Goal: Information Seeking & Learning: Learn about a topic

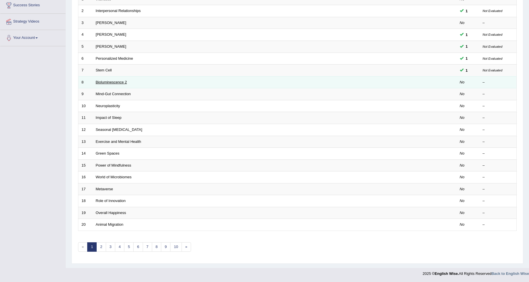
click at [116, 82] on link "Bioluminescence 2" at bounding box center [111, 82] width 31 height 4
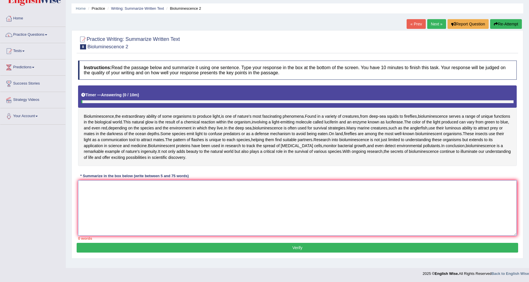
click at [89, 192] on textarea at bounding box center [297, 207] width 438 height 55
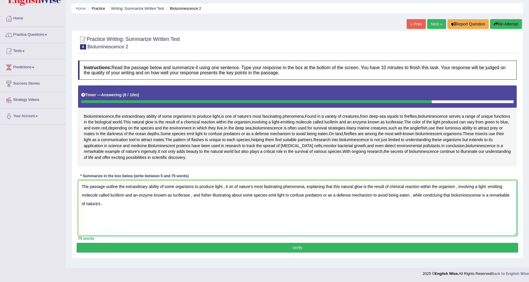
click at [119, 186] on textarea "The passage outline the extraodinary ability of some organisms to produce light…" at bounding box center [297, 207] width 438 height 55
click at [107, 192] on textarea "The passage outline the extraodinary ability of some organisms to produce light…" at bounding box center [297, 207] width 438 height 55
click at [116, 186] on textarea "The passage outline the extraodinary ability of some organisms to produce light…" at bounding box center [297, 207] width 438 height 55
click at [118, 187] on textarea "The passage outline the extraodinary ability of some organisms to produce light…" at bounding box center [297, 207] width 438 height 55
click at [117, 187] on textarea "The passage outline the extraodinary ability of some organisms to produce light…" at bounding box center [297, 207] width 438 height 55
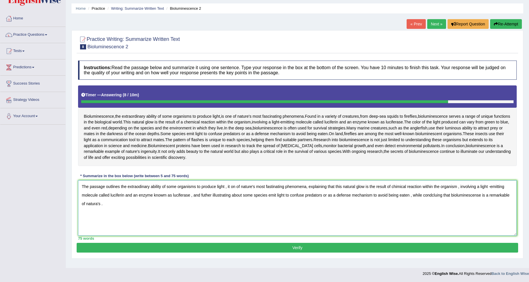
drag, startPoint x: 137, startPoint y: 187, endPoint x: 139, endPoint y: 193, distance: 6.9
click at [139, 192] on textarea "The passage outlines the extraodinary ability of some organisms to produce ligh…" at bounding box center [297, 207] width 438 height 55
click at [139, 211] on textarea "The passage outlines the extraodinary ability of some organisms to produce ligh…" at bounding box center [297, 207] width 438 height 55
click at [138, 186] on textarea "The passage outlines the extraodinary ability of some organisms to produce ligh…" at bounding box center [297, 207] width 438 height 55
click at [397, 186] on textarea "The passage outlines the extraordinary ability of some organisms to produce lig…" at bounding box center [297, 207] width 438 height 55
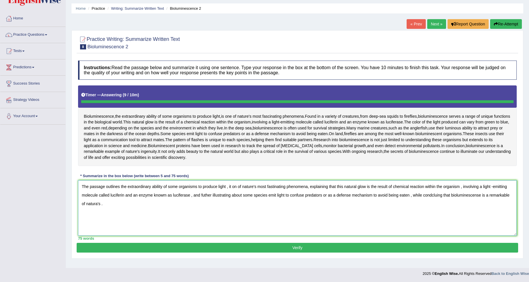
type textarea "The passage outlines the extraordinary ability of some organisms to produce lig…"
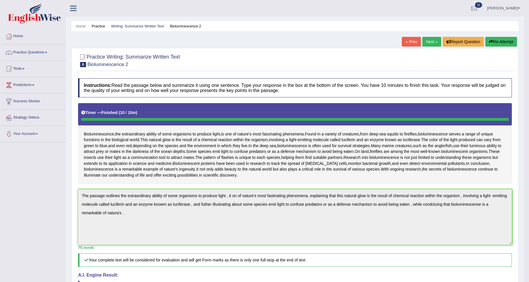
click at [429, 40] on link "Next »" at bounding box center [431, 42] width 19 height 10
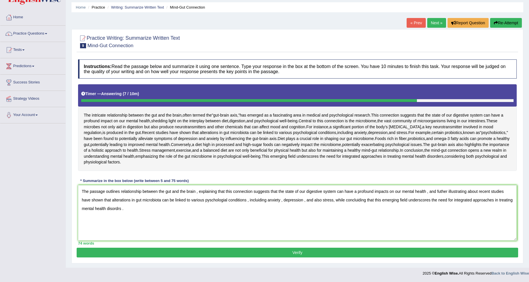
click at [117, 209] on textarea "The passage outlines relationship between the gut and the brain , explaining th…" at bounding box center [297, 212] width 438 height 55
click at [120, 192] on textarea "The passage outlines relationship between the gut and the brain , explaining th…" at bounding box center [297, 212] width 438 height 55
click at [404, 192] on textarea "The passage outlines intricate relationship between the gut and the brain , exp…" at bounding box center [297, 212] width 438 height 55
type textarea "The passage outlines intricate relationship between the gut and the brain , exp…"
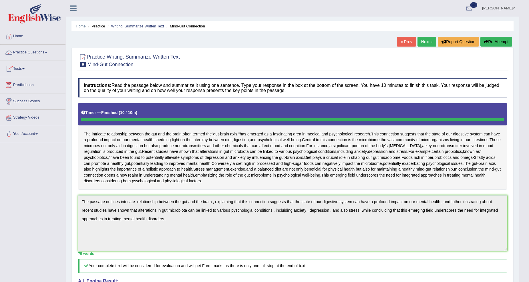
click at [49, 55] on link "Practice Questions" at bounding box center [32, 52] width 65 height 14
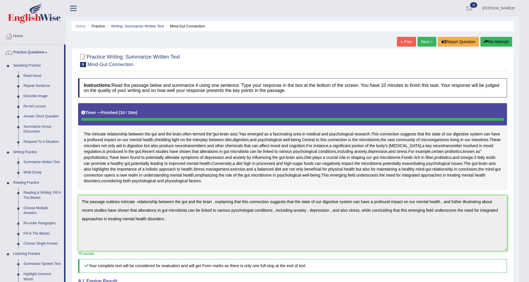
scroll to position [106, 0]
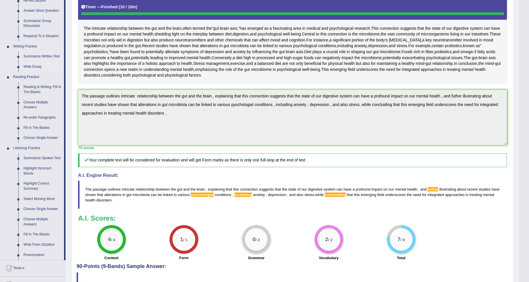
click at [34, 66] on link "Write Essay" at bounding box center [42, 67] width 43 height 10
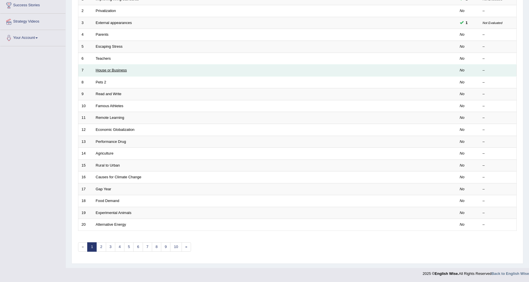
click at [118, 70] on link "House or Business" at bounding box center [111, 70] width 31 height 4
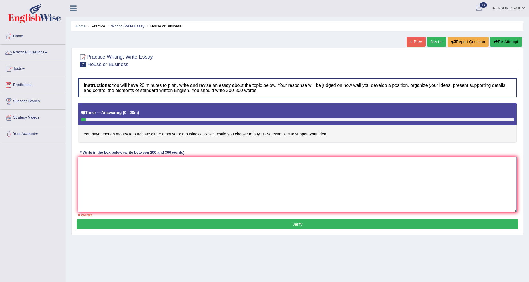
click at [84, 161] on textarea at bounding box center [297, 184] width 438 height 55
click at [287, 163] on textarea "The incresing influence of enough money to purchase either a house or a busines…" at bounding box center [297, 184] width 438 height 55
click at [299, 167] on textarea "The incresing influence of enough money to purchase either a house or a busines…" at bounding box center [297, 184] width 438 height 55
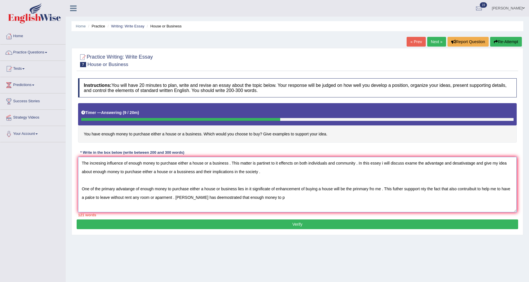
click at [105, 163] on textarea "The incresing influence of enough money to purchase either a house or a busines…" at bounding box center [297, 184] width 438 height 55
click at [106, 164] on textarea "The incresing influence of enough money to purchase either a house or a busines…" at bounding box center [297, 184] width 438 height 55
click at [270, 198] on textarea "The incresing have influence of enough money to purchase either a house or a bu…" at bounding box center [297, 184] width 438 height 55
click at [230, 198] on textarea "The incresing have influence of enough money to purchase either a house or a bu…" at bounding box center [297, 184] width 438 height 55
click at [231, 198] on textarea "The incresing have influence of enough money to purchase either a house or a bu…" at bounding box center [297, 184] width 438 height 55
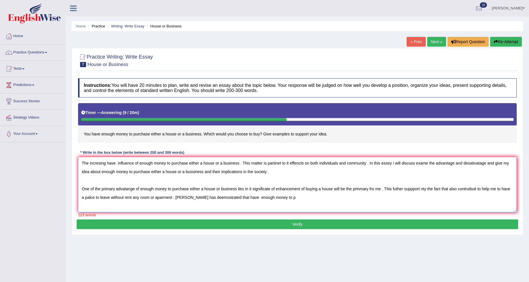
click at [282, 196] on textarea "The incresing have influence of enough money to purchase either a house or a bu…" at bounding box center [297, 184] width 438 height 55
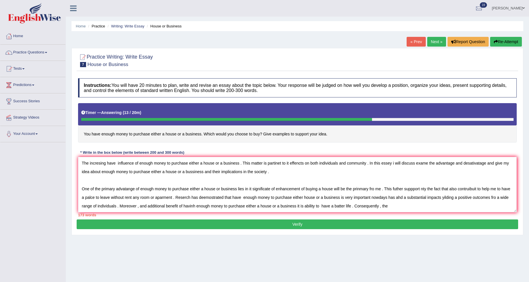
drag, startPoint x: 0, startPoint y: 279, endPoint x: 0, endPoint y: 295, distance: 16.0
click at [0, 282] on html "Toggle navigation Home Practice Questions Speaking Practice Read Aloud Repeat S…" at bounding box center [264, 141] width 529 height 282
click at [393, 209] on textarea "The incresing have influence of enough money to purchase either a house or a bu…" at bounding box center [297, 184] width 438 height 55
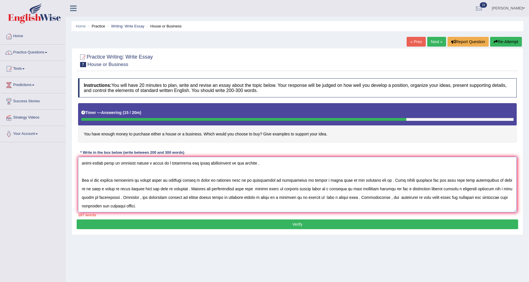
scroll to position [22, 0]
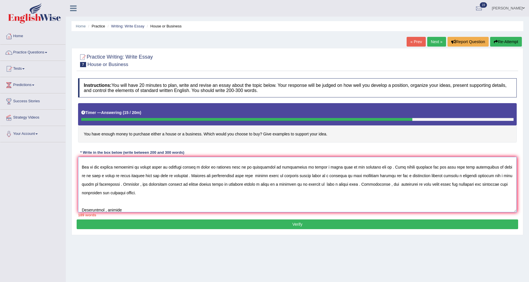
click at [389, 236] on div "Home Practice Writing: Write Essay House or Business « Prev Next » Report Quest…" at bounding box center [297, 143] width 463 height 286
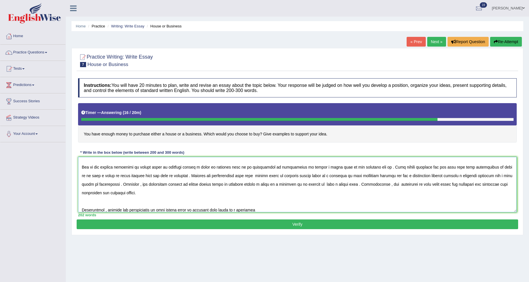
click at [250, 210] on textarea at bounding box center [297, 184] width 438 height 55
click at [247, 211] on textarea at bounding box center [297, 184] width 438 height 55
click at [267, 208] on textarea at bounding box center [297, 184] width 438 height 55
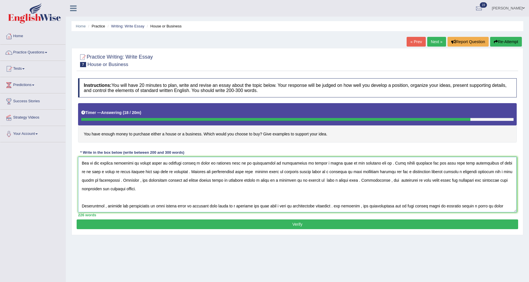
scroll to position [30, 0]
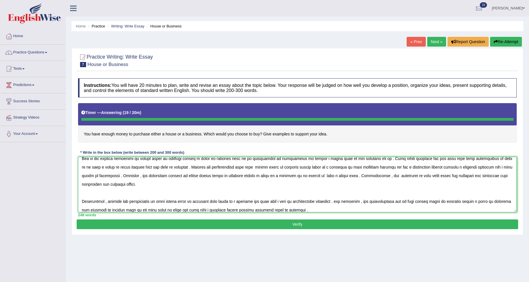
type textarea "The incresing have influence of enough money to purchase either a house or a bu…"
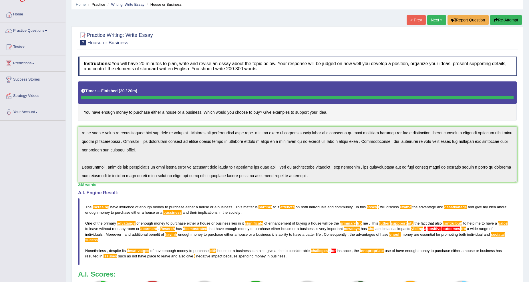
scroll to position [0, 0]
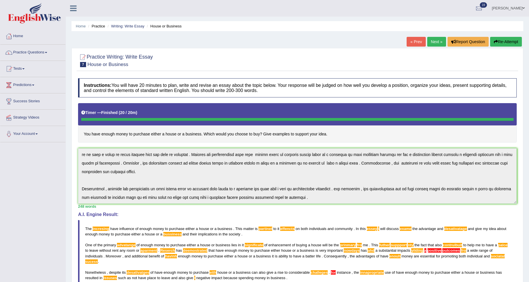
click at [47, 53] on span at bounding box center [46, 52] width 2 height 1
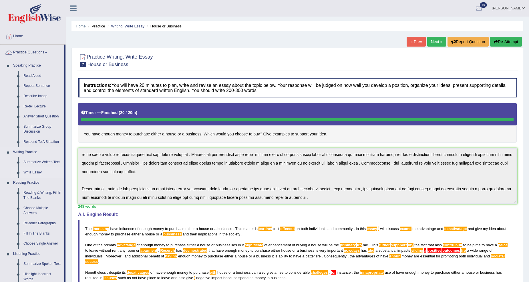
click at [33, 171] on link "Write Essay" at bounding box center [42, 172] width 43 height 10
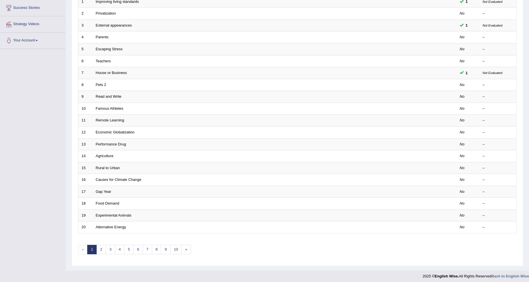
click at [453, 26] on td at bounding box center [434, 25] width 43 height 12
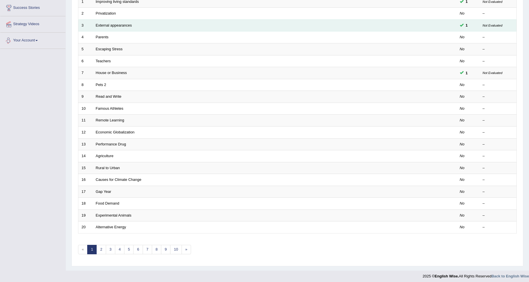
click at [108, 22] on td "External appearances" at bounding box center [253, 25] width 321 height 12
click at [110, 23] on link "External appearances" at bounding box center [114, 25] width 36 height 4
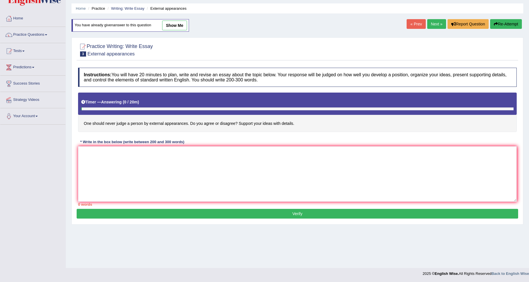
click at [177, 22] on link "show me" at bounding box center [174, 26] width 25 height 10
type textarea "The increase influence of judged a person by external appearnces . This matter …"
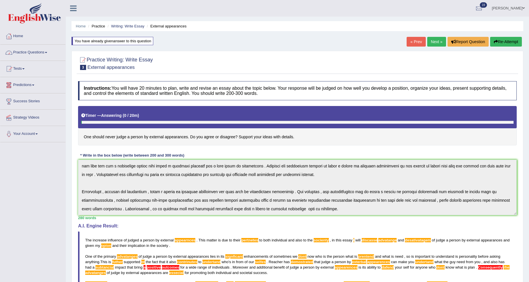
click at [52, 55] on link "Practice Questions" at bounding box center [32, 52] width 65 height 14
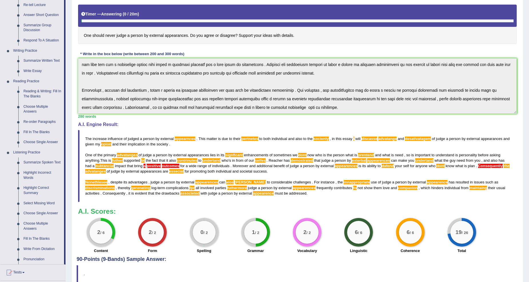
scroll to position [106, 0]
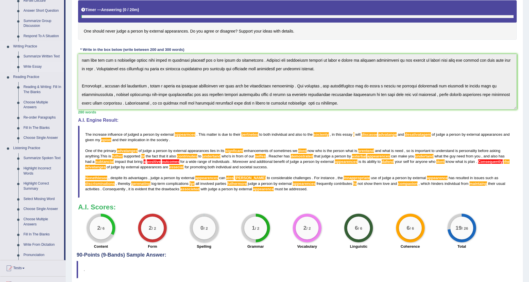
click at [30, 66] on link "Write Essay" at bounding box center [42, 67] width 43 height 10
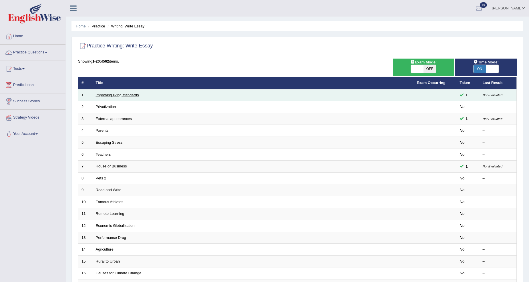
click at [115, 96] on link "Improving living standards" at bounding box center [117, 95] width 43 height 4
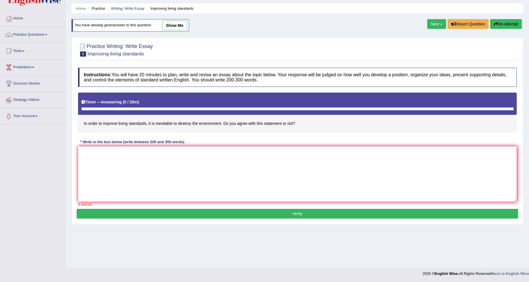
click at [179, 24] on link "show me" at bounding box center [174, 26] width 25 height 10
type textarea "The increasing influence of living starndars it is inevitable to destry the env…"
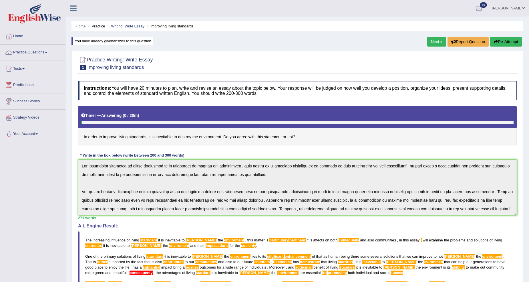
click at [49, 55] on link "Practice Questions" at bounding box center [32, 52] width 65 height 14
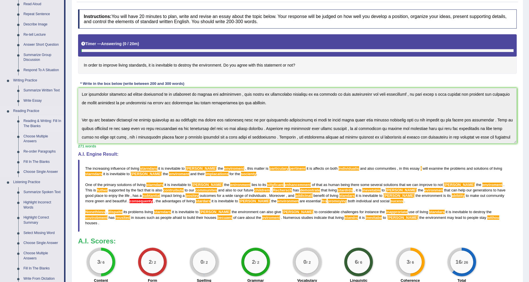
scroll to position [60, 0]
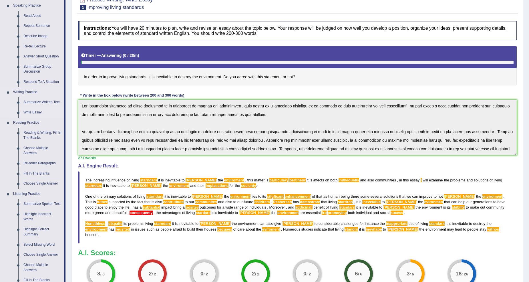
click at [35, 112] on link "Write Essay" at bounding box center [42, 112] width 43 height 10
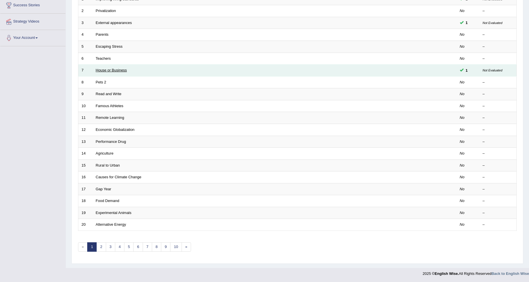
click at [107, 71] on link "House or Business" at bounding box center [111, 70] width 31 height 4
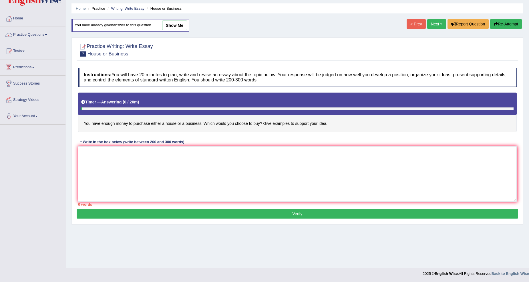
click at [171, 26] on link "show me" at bounding box center [174, 26] width 25 height 10
type textarea "The incresing have influence of enough money to purchase either a house or a bu…"
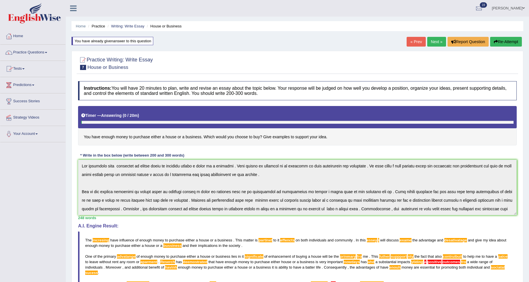
click at [45, 52] on link "Practice Questions" at bounding box center [32, 52] width 65 height 14
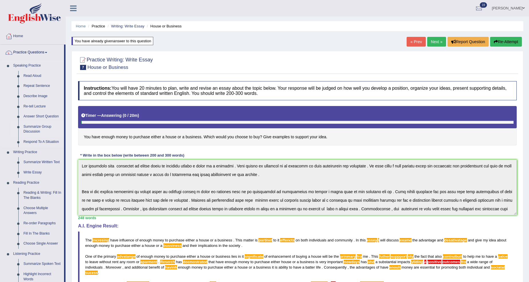
click at [43, 126] on link "Summarize Group Discussion" at bounding box center [42, 129] width 43 height 15
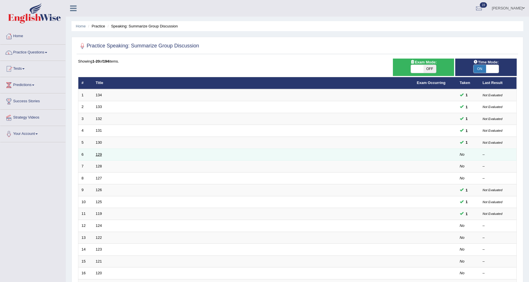
click at [96, 154] on td "129" at bounding box center [253, 155] width 321 height 12
click at [102, 155] on td "129" at bounding box center [253, 155] width 321 height 12
click at [100, 155] on link "129" at bounding box center [99, 154] width 6 height 4
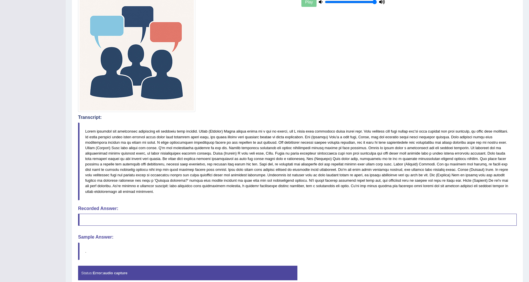
scroll to position [187, 0]
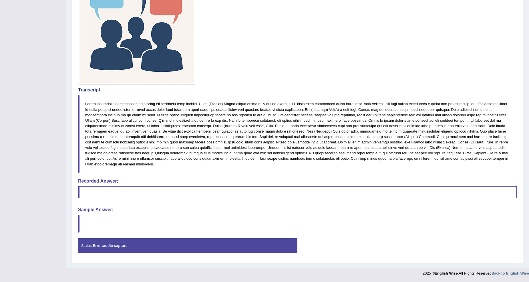
drag, startPoint x: 152, startPoint y: 239, endPoint x: 152, endPoint y: 243, distance: 3.4
click at [152, 243] on div "Status: Error: audio capture" at bounding box center [187, 245] width 219 height 15
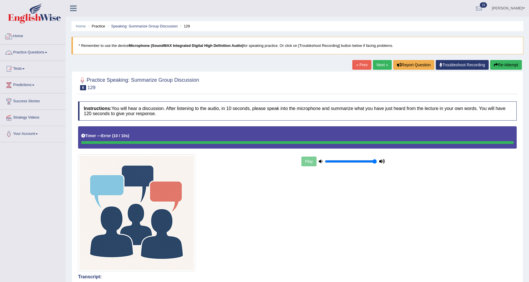
click at [47, 51] on link "Practice Questions" at bounding box center [32, 52] width 65 height 14
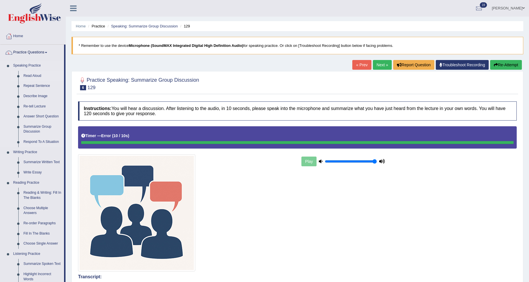
click at [35, 75] on link "Read Aloud" at bounding box center [42, 76] width 43 height 10
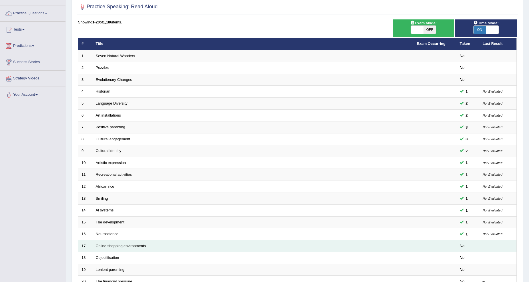
scroll to position [96, 0]
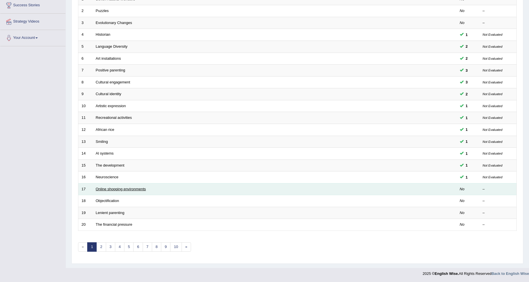
click at [126, 189] on link "Online shopping environments" at bounding box center [121, 189] width 50 height 4
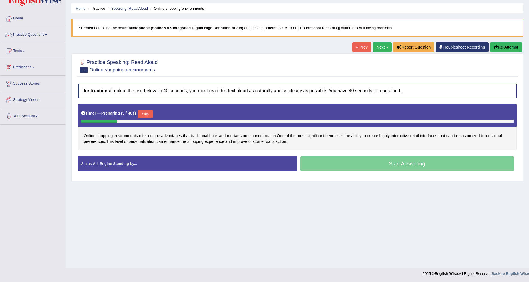
click at [149, 115] on button "Skip" at bounding box center [145, 114] width 14 height 9
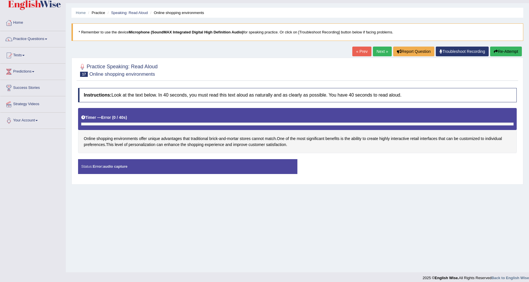
scroll to position [18, 0]
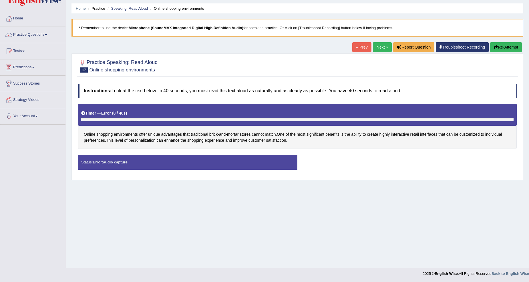
click at [376, 46] on link "Next »" at bounding box center [382, 47] width 19 height 10
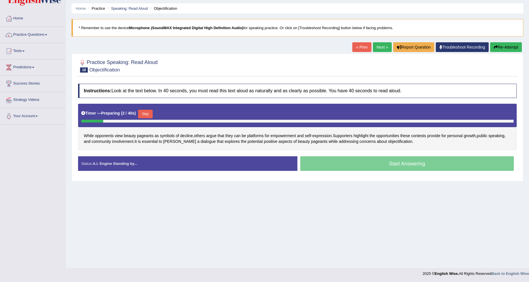
click at [394, 167] on div "Start Answering" at bounding box center [406, 164] width 219 height 16
click at [396, 165] on div "Start Answering" at bounding box center [406, 164] width 219 height 16
click at [152, 111] on button "Skip" at bounding box center [145, 114] width 14 height 9
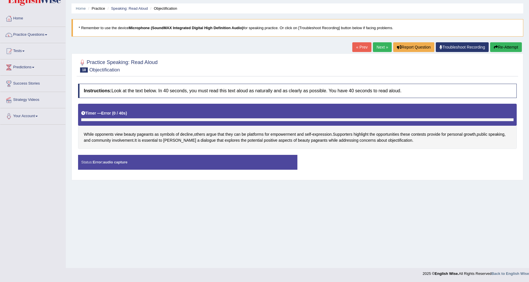
click at [376, 43] on link "Next »" at bounding box center [382, 47] width 19 height 10
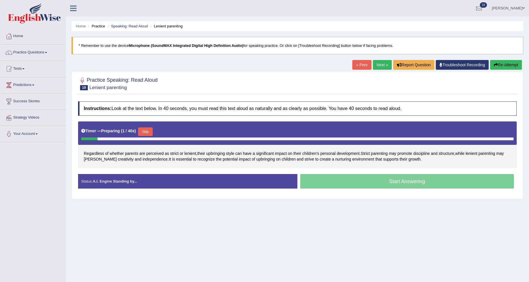
click at [461, 65] on link "Troubleshoot Recording" at bounding box center [461, 65] width 53 height 10
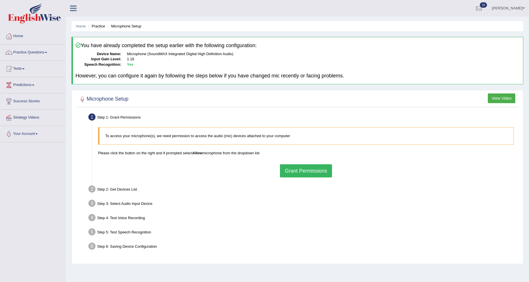
click at [322, 171] on button "Grant Permissions" at bounding box center [306, 170] width 52 height 13
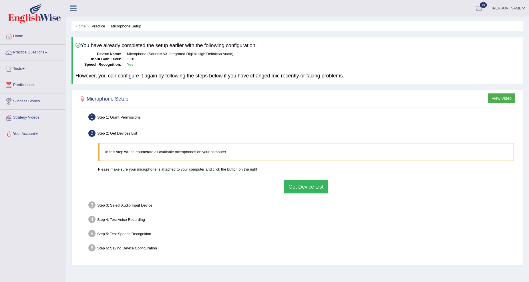
click at [310, 184] on button "Get Device List" at bounding box center [305, 186] width 45 height 13
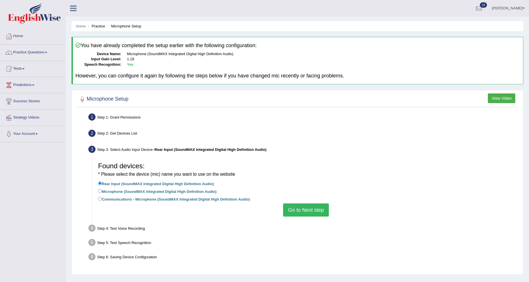
click at [304, 209] on button "Go to Next step" at bounding box center [305, 209] width 45 height 13
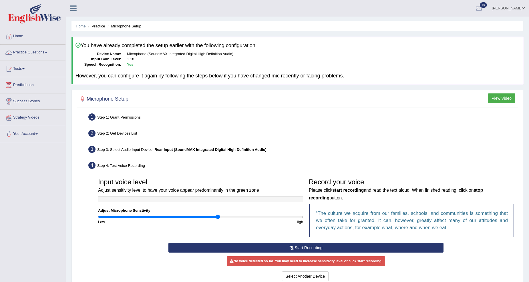
scroll to position [62, 0]
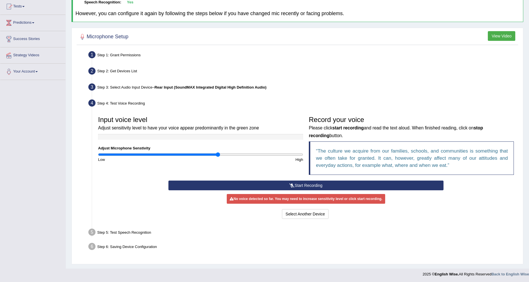
click at [302, 185] on button "Start Recording" at bounding box center [305, 186] width 275 height 10
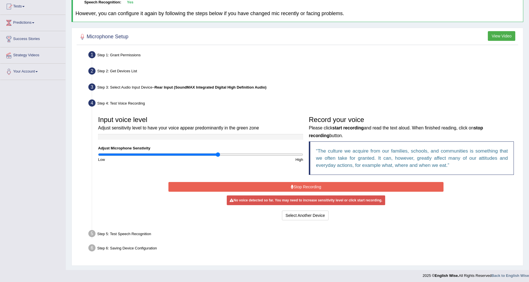
click at [289, 190] on button "Stop Recording" at bounding box center [305, 187] width 275 height 10
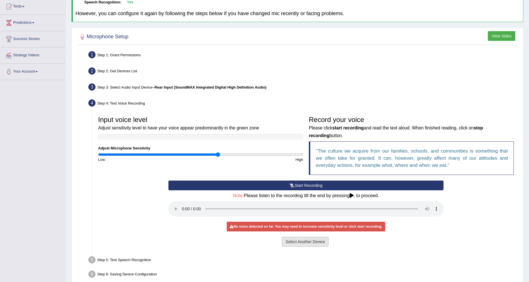
click at [306, 239] on button "Select Another Device" at bounding box center [305, 242] width 47 height 10
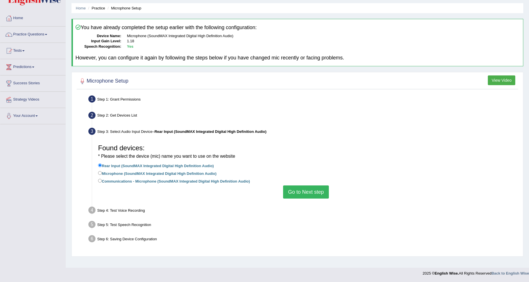
scroll to position [18, 0]
click at [315, 190] on button "Go to Next step" at bounding box center [305, 192] width 45 height 13
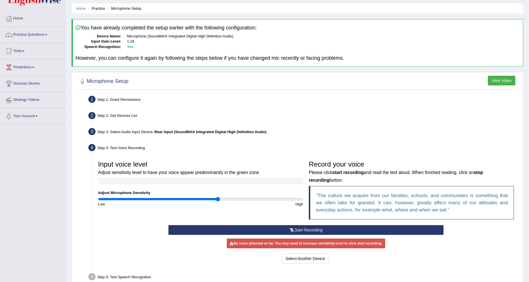
click at [308, 224] on div "Record your voice Please click start recording and read the text aloud. When fi…" at bounding box center [411, 191] width 211 height 67
click at [312, 225] on button "Start Recording" at bounding box center [305, 230] width 275 height 10
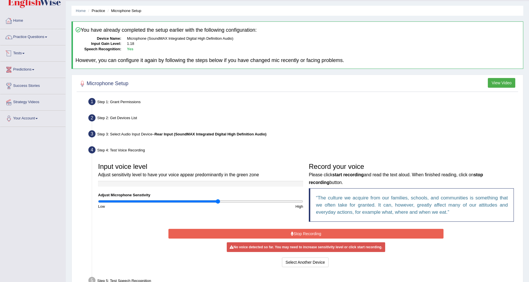
scroll to position [0, 0]
